Goal: Complete application form

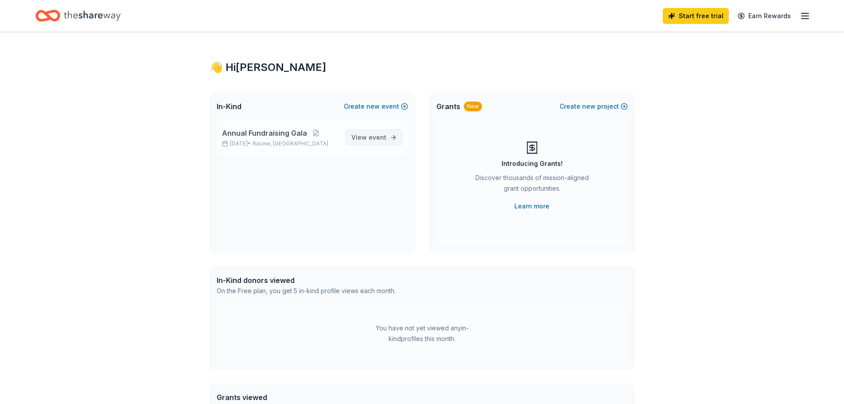
click at [383, 141] on span "View event" at bounding box center [368, 137] width 35 height 11
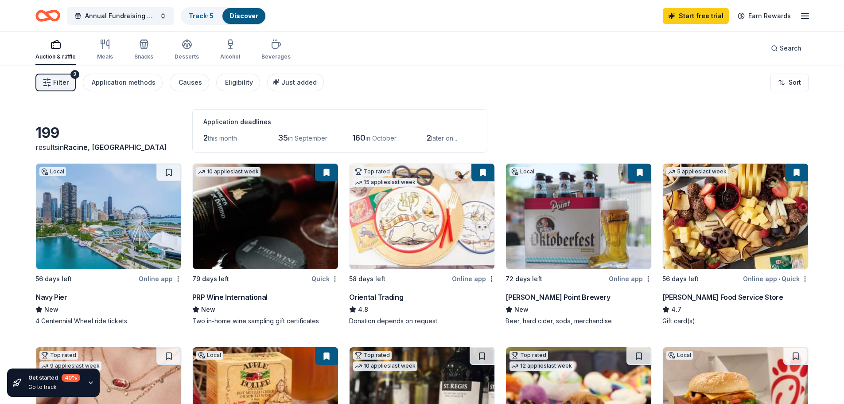
click at [160, 251] on img at bounding box center [108, 216] width 145 height 105
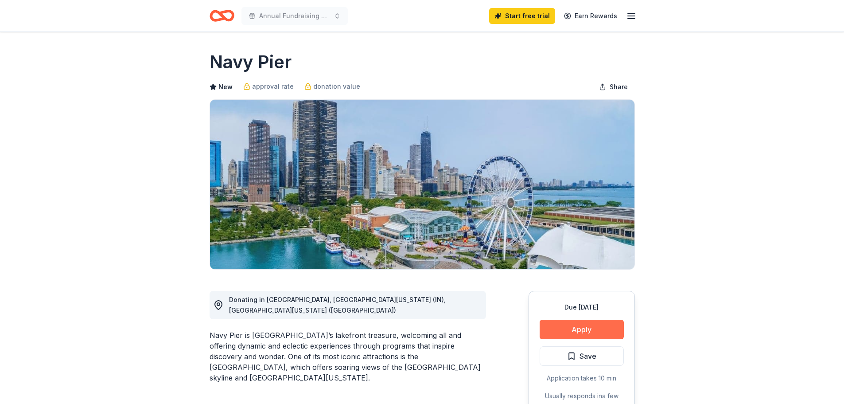
click at [600, 327] on button "Apply" at bounding box center [582, 328] width 84 height 19
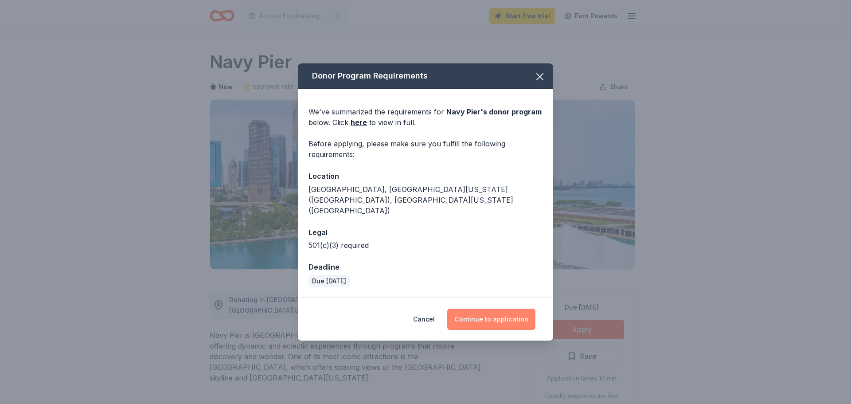
click at [501, 310] on button "Continue to application" at bounding box center [491, 318] width 88 height 21
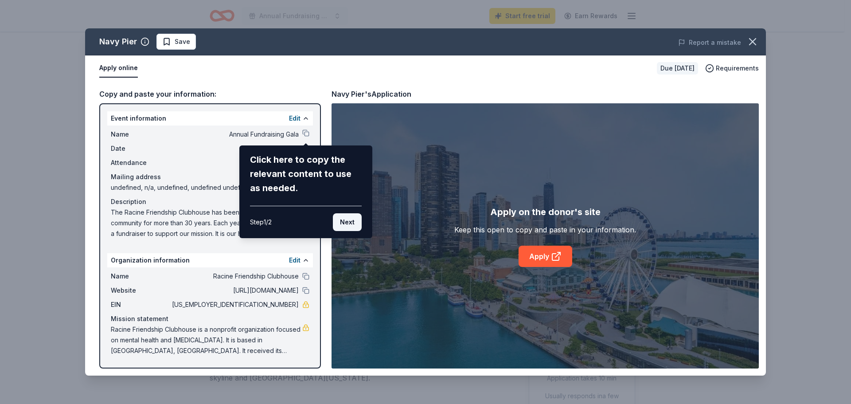
click at [348, 224] on button "Next" at bounding box center [347, 222] width 29 height 18
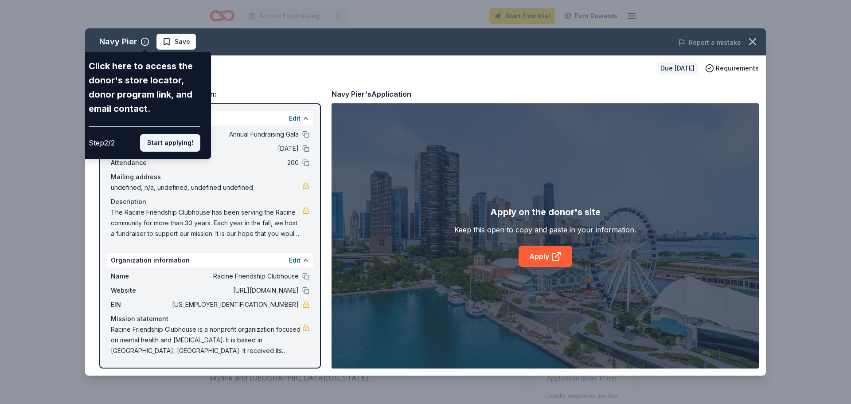
click at [175, 140] on button "Start applying!" at bounding box center [170, 143] width 60 height 18
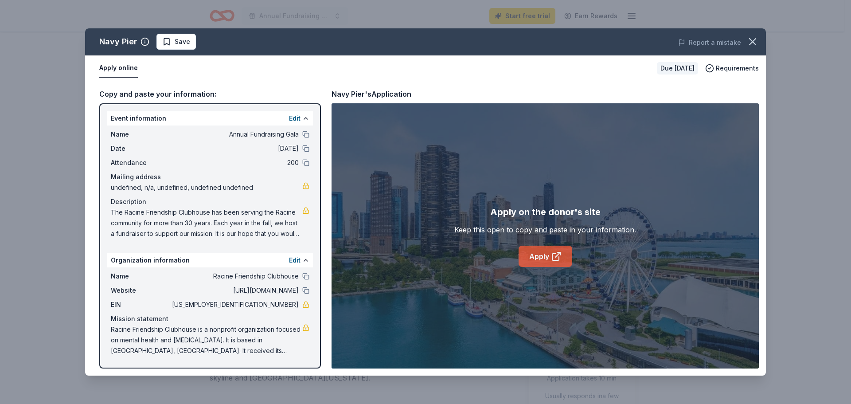
click at [545, 261] on link "Apply" at bounding box center [545, 255] width 54 height 21
drag, startPoint x: 110, startPoint y: 211, endPoint x: 276, endPoint y: 214, distance: 165.7
click at [276, 214] on div "Name Annual Fundraising Gala Date 11/07/25 Attendance 200 Mailing address undef…" at bounding box center [210, 183] width 206 height 117
click at [276, 214] on span "The Racine Friendship Clubhouse has been serving the Racine community for more …" at bounding box center [206, 223] width 191 height 32
click at [301, 119] on div "Edit" at bounding box center [299, 118] width 20 height 11
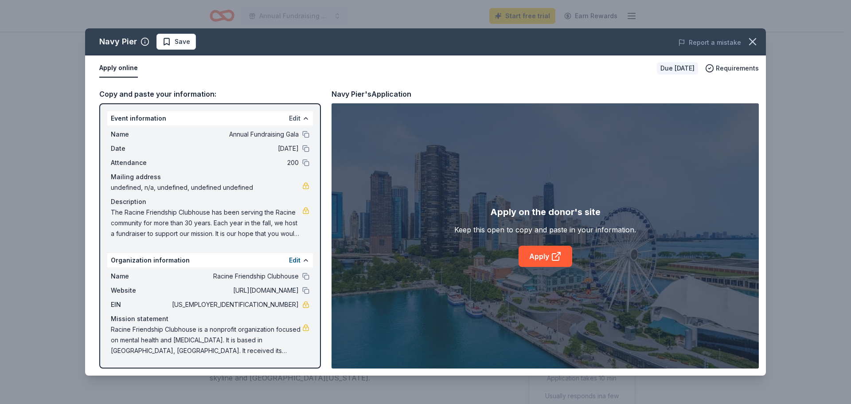
click at [296, 118] on button "Edit" at bounding box center [295, 118] width 12 height 11
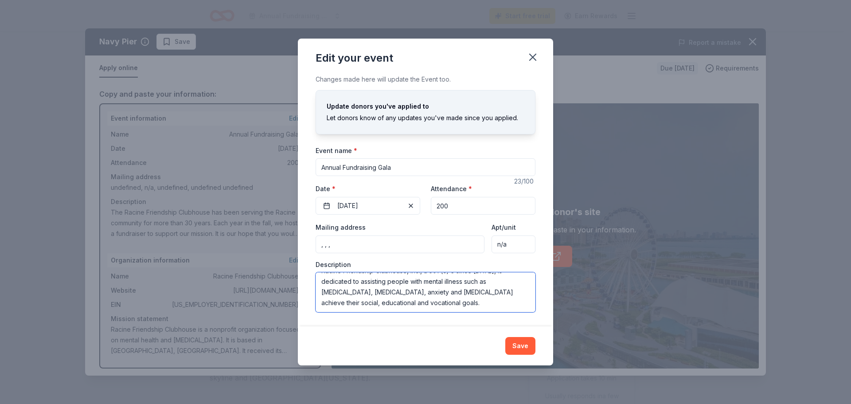
scroll to position [85, 0]
drag, startPoint x: 323, startPoint y: 281, endPoint x: 517, endPoint y: 303, distance: 194.4
click at [517, 303] on textarea "The Racine Friendship Clubhouse has been serving the Racine community for more …" at bounding box center [425, 292] width 220 height 40
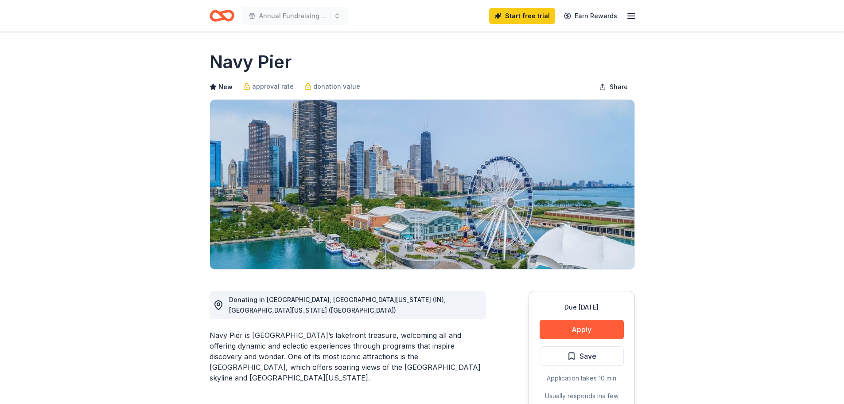
click at [577, 330] on button "Apply" at bounding box center [582, 328] width 84 height 19
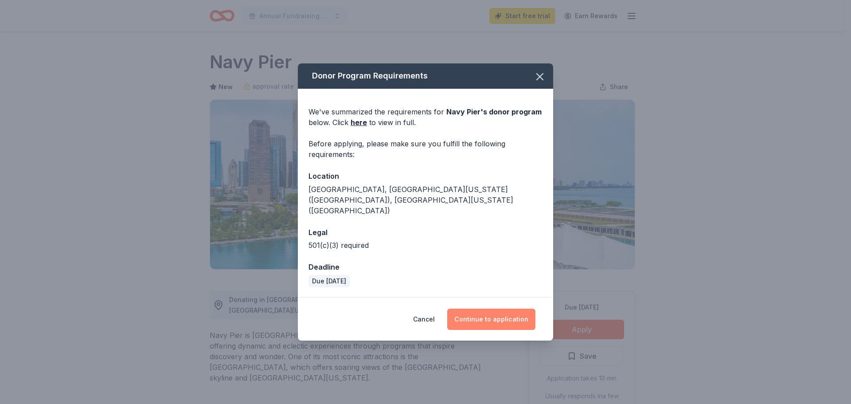
click at [491, 308] on button "Continue to application" at bounding box center [491, 318] width 88 height 21
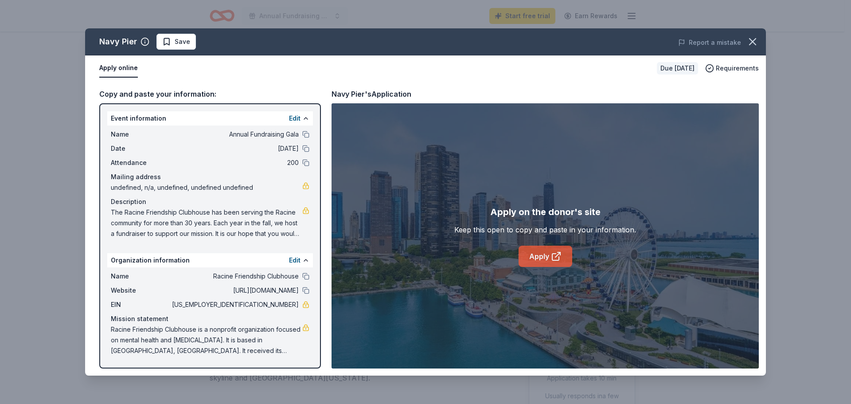
click at [547, 255] on link "Apply" at bounding box center [545, 255] width 54 height 21
